Goal: Task Accomplishment & Management: Use online tool/utility

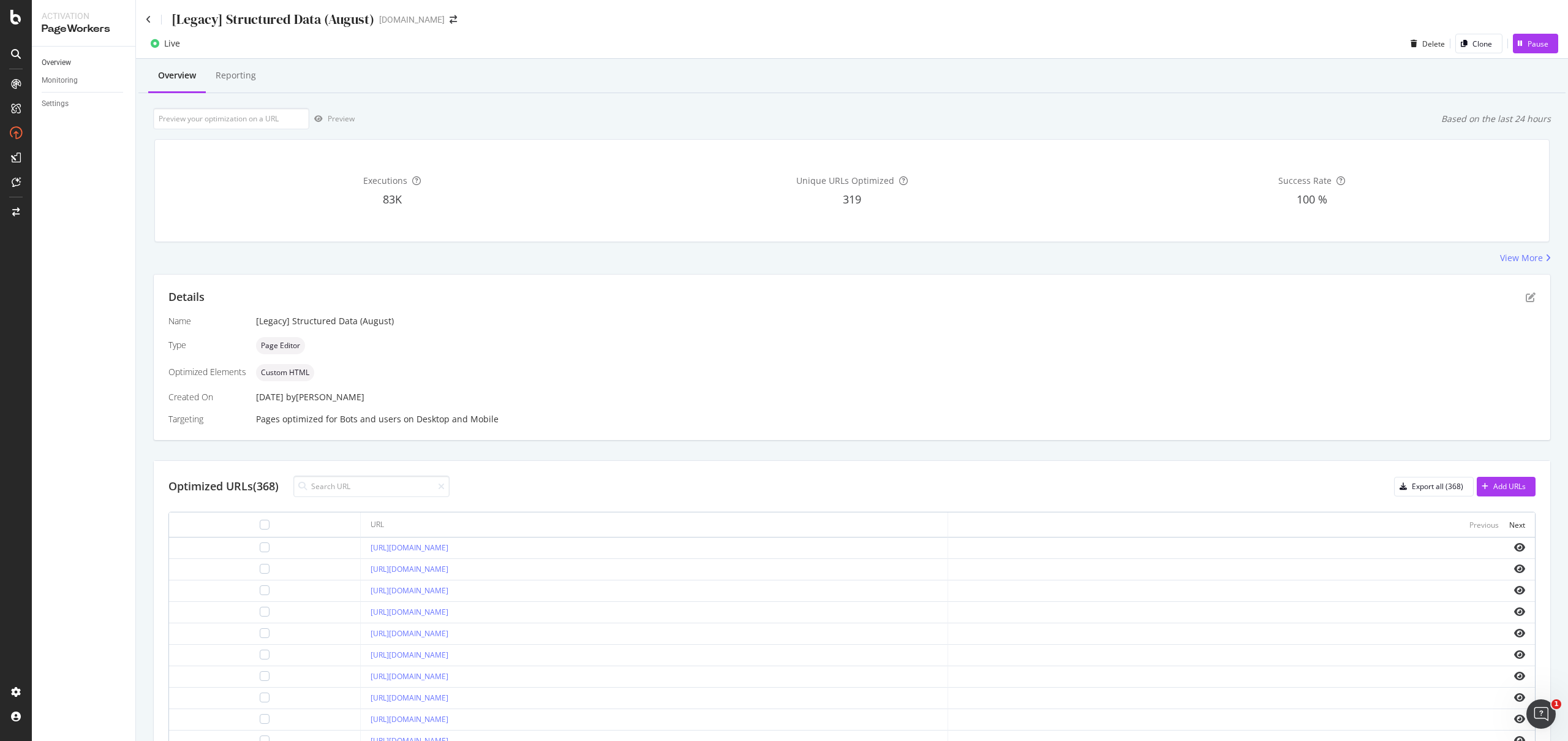
drag, startPoint x: 1510, startPoint y: 483, endPoint x: 104, endPoint y: 62, distance: 1467.7
click at [104, 67] on div "Activation PageWorkers Overview Monitoring Settings [Legacy] Structured Data (A…" at bounding box center [800, 370] width 1536 height 741
click at [150, 19] on icon at bounding box center [148, 20] width 6 height 9
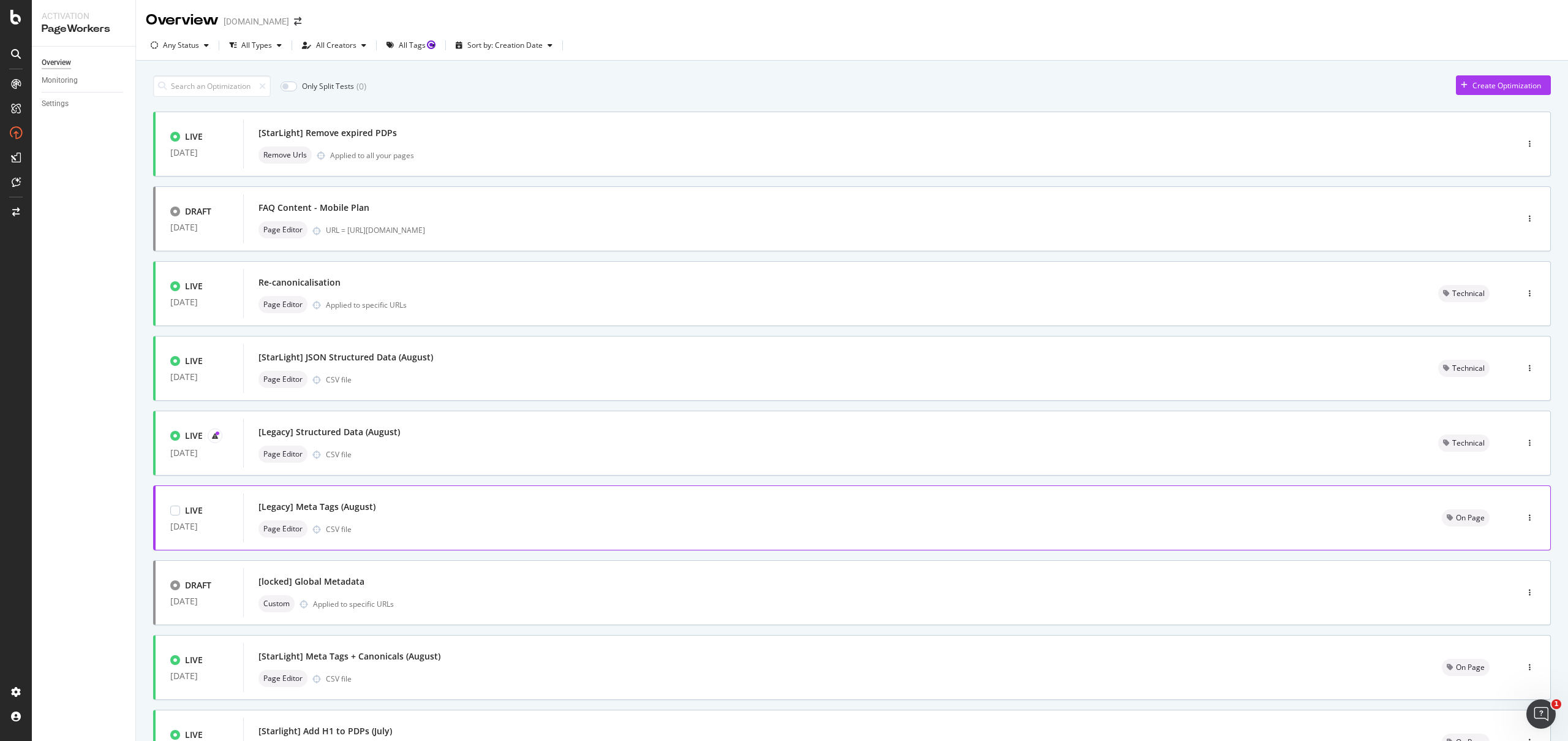
click at [441, 529] on div "Page Editor CSV file" at bounding box center [836, 529] width 1154 height 17
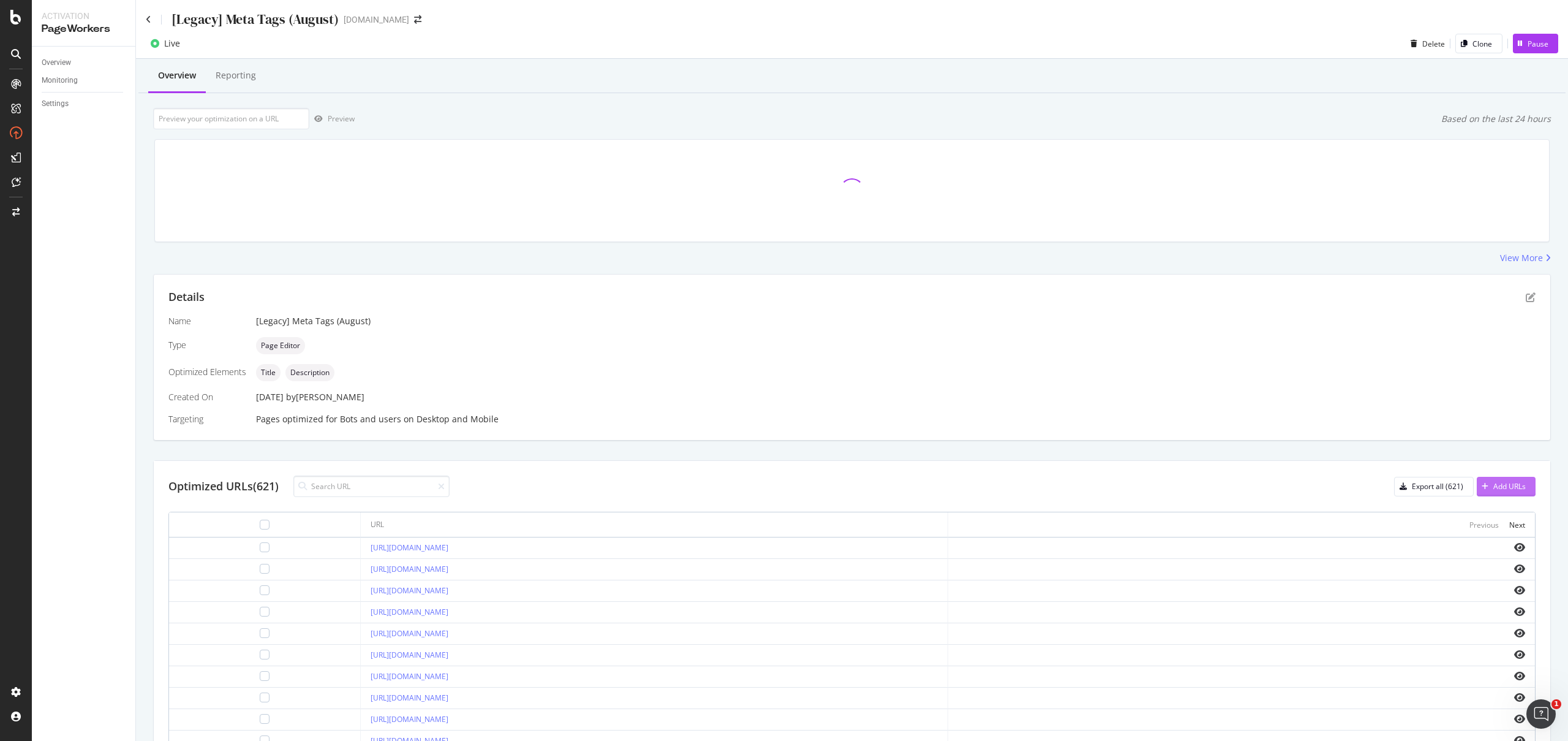
click at [1507, 482] on div "Add URLs" at bounding box center [1509, 486] width 32 height 11
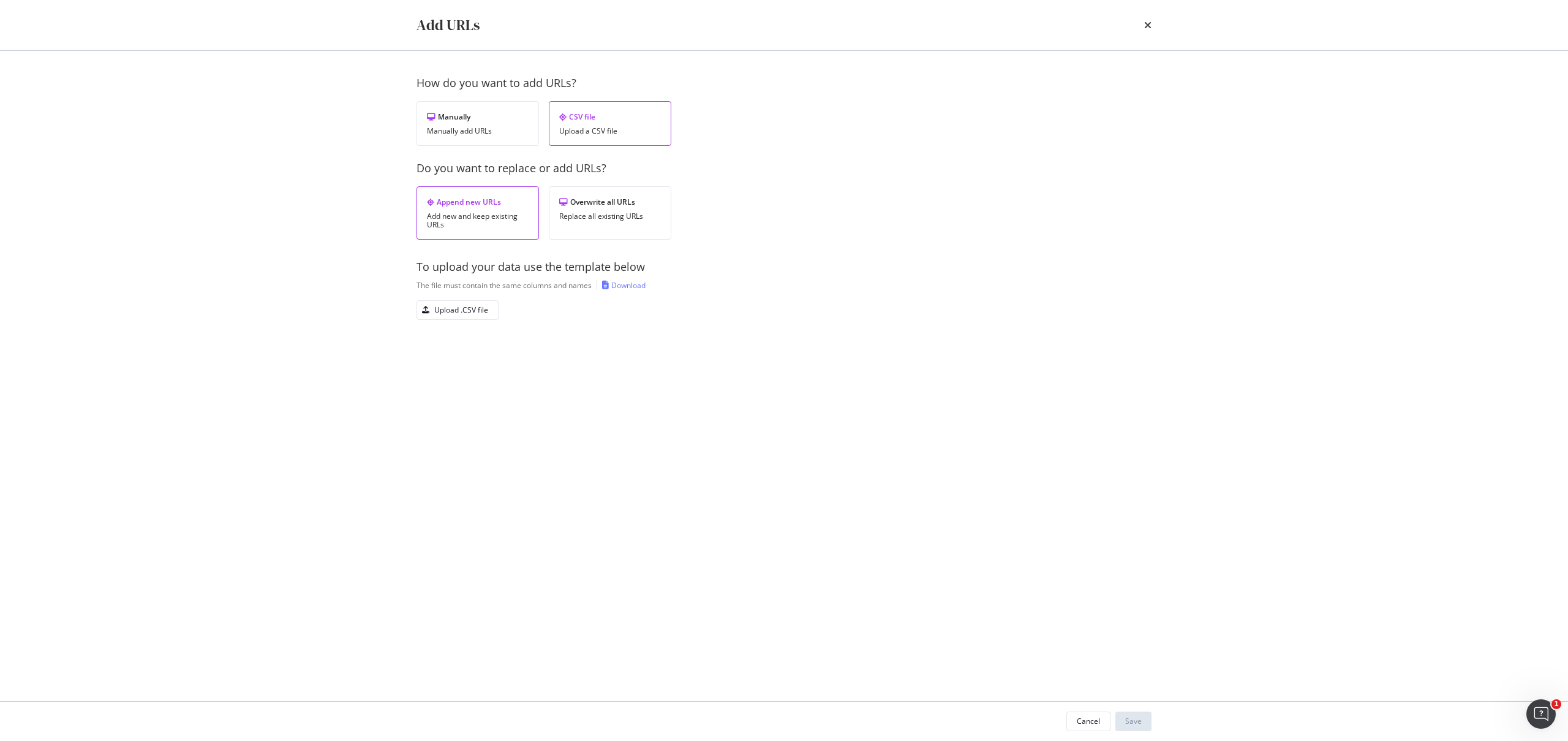
click at [625, 287] on div "Download" at bounding box center [628, 285] width 34 height 11
click at [481, 306] on div "Upload .CSV file" at bounding box center [461, 310] width 54 height 11
click at [1146, 722] on button "Save" at bounding box center [1133, 721] width 36 height 19
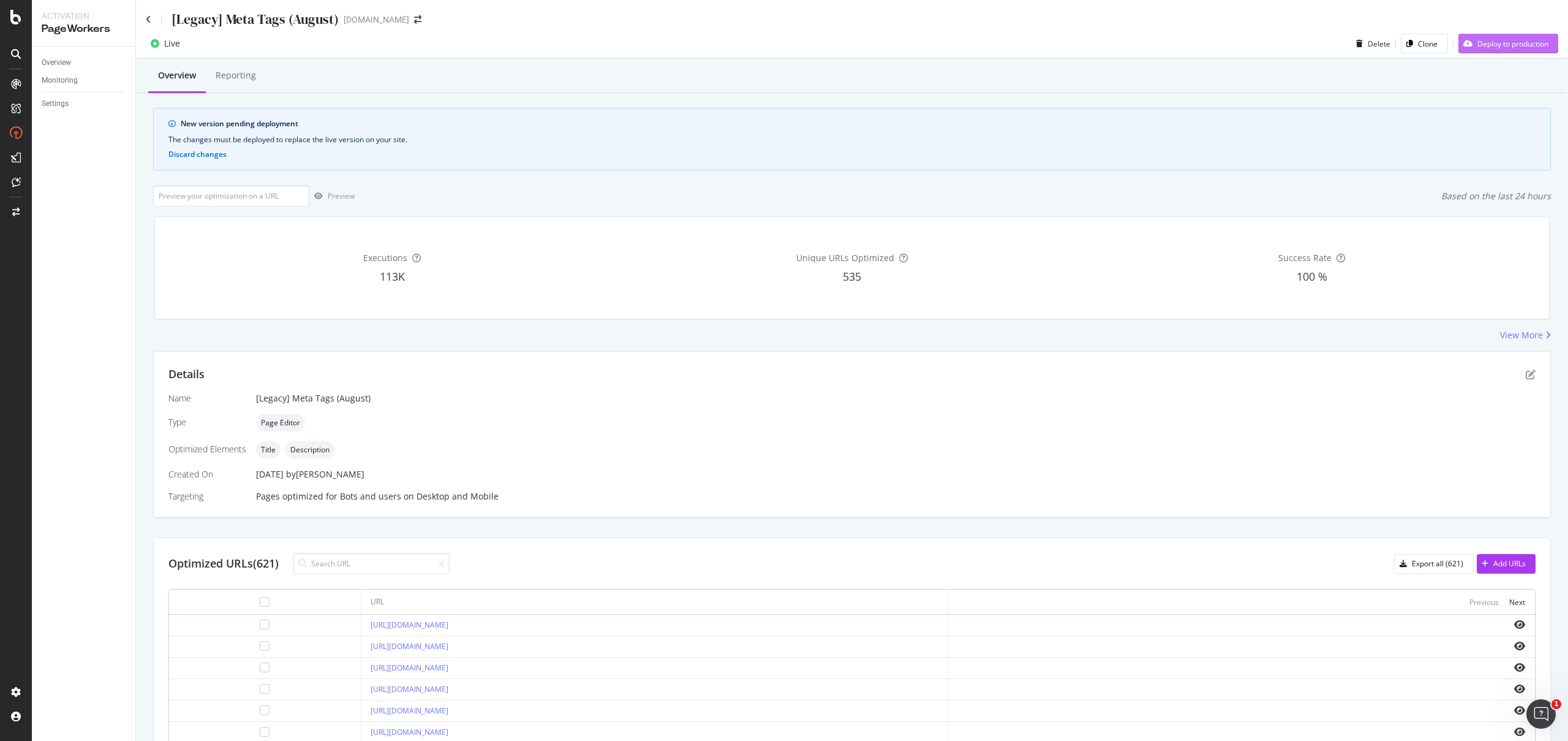
click at [1518, 40] on div "Deploy to production" at bounding box center [1513, 44] width 71 height 11
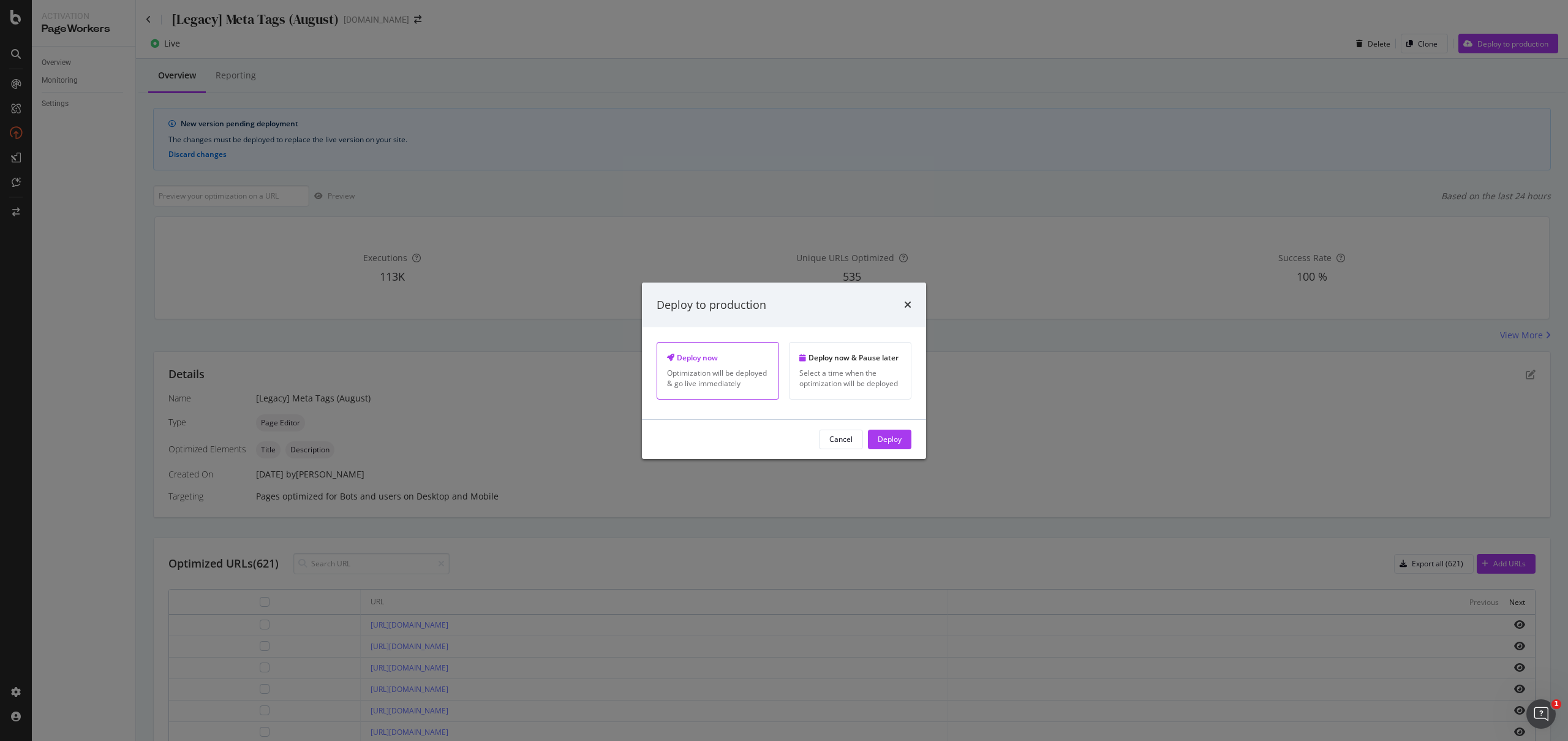
click at [890, 429] on div "Cancel Deploy" at bounding box center [784, 439] width 284 height 39
click at [889, 442] on div "Deploy" at bounding box center [890, 439] width 24 height 11
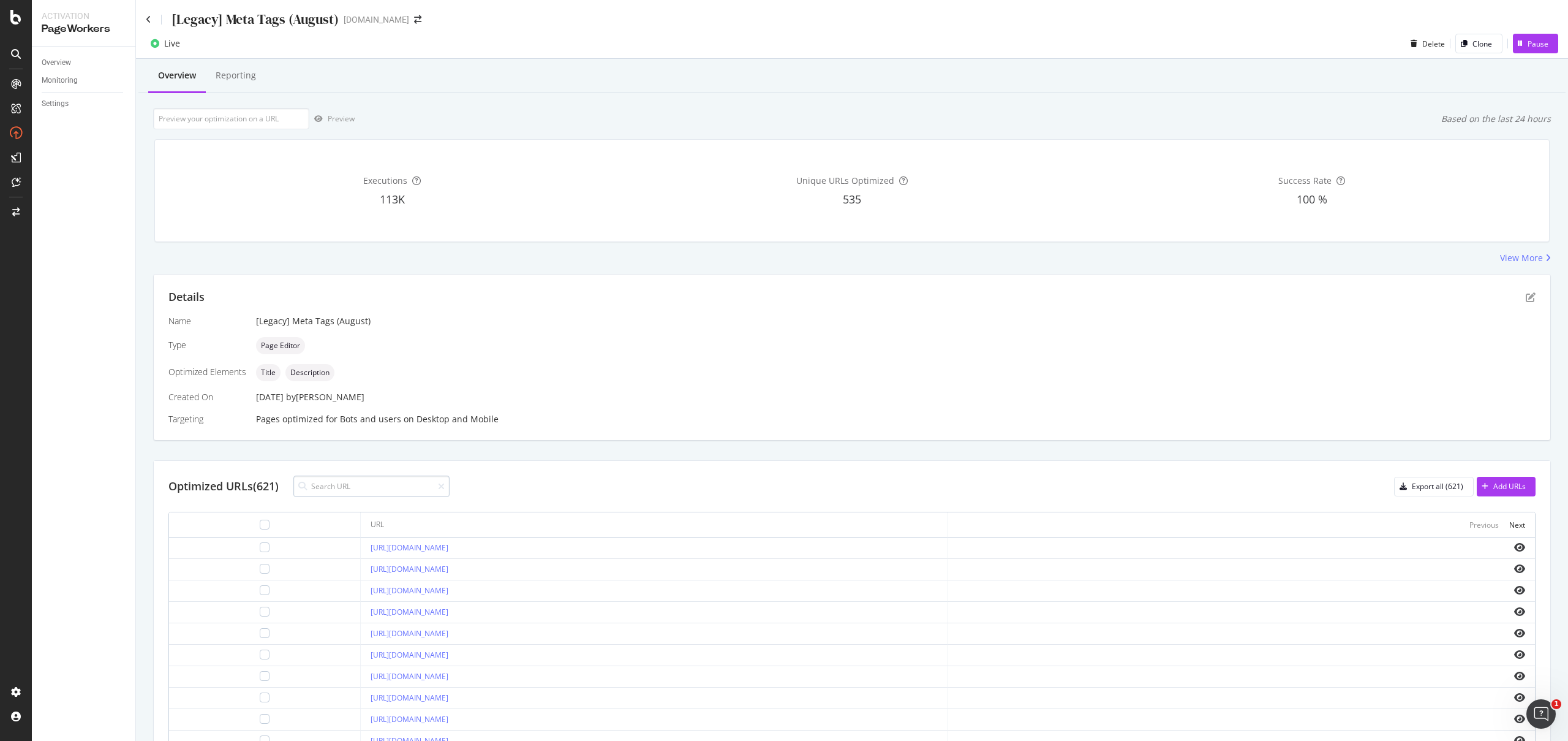
click at [380, 494] on input at bounding box center [372, 486] width 156 height 21
click at [533, 482] on div "Optimized URLs (621) Export all (621) Add URLs" at bounding box center [852, 486] width 1367 height 21
